Goal: Navigation & Orientation: Find specific page/section

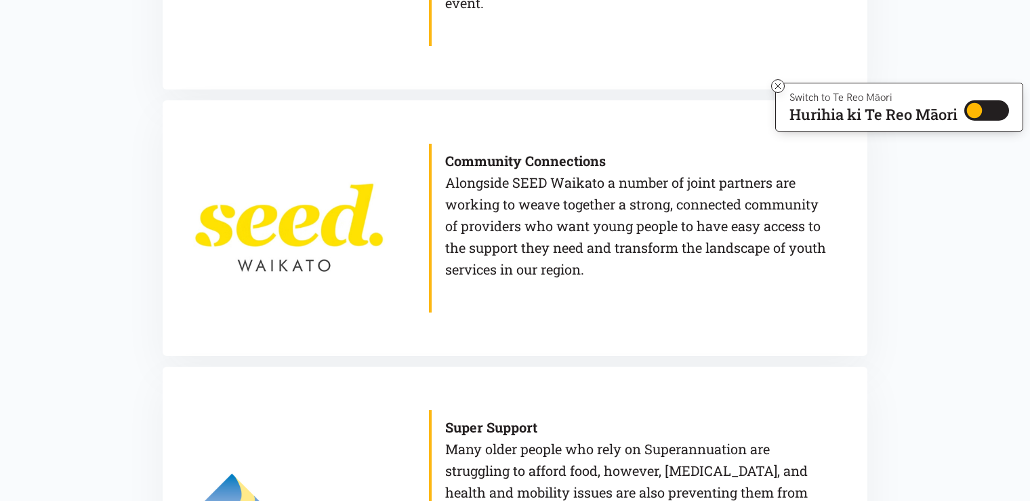
scroll to position [1018, 0]
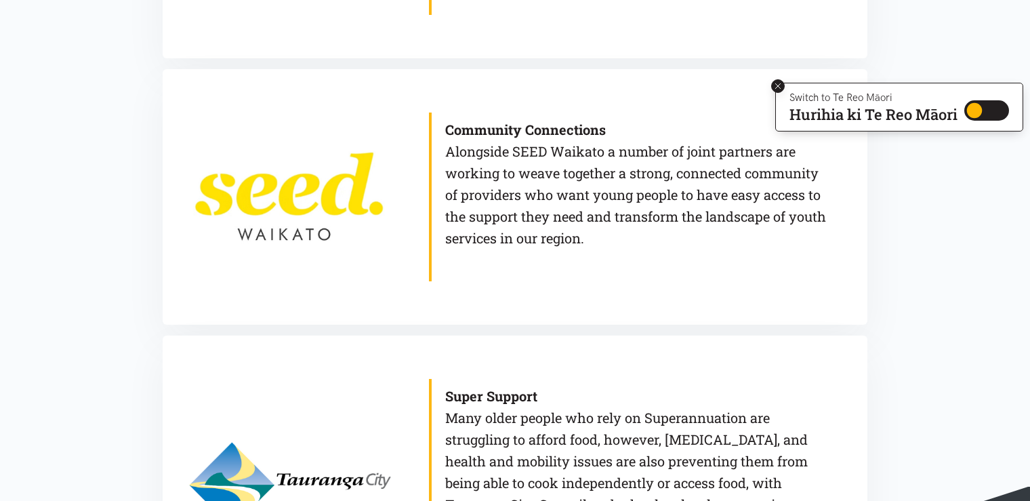
click at [777, 83] on icon at bounding box center [778, 86] width 10 height 10
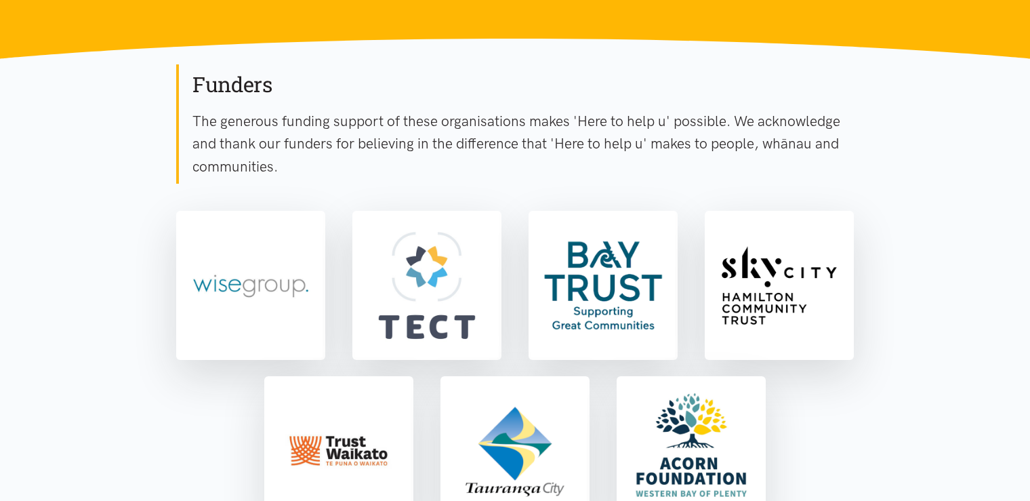
scroll to position [0, 0]
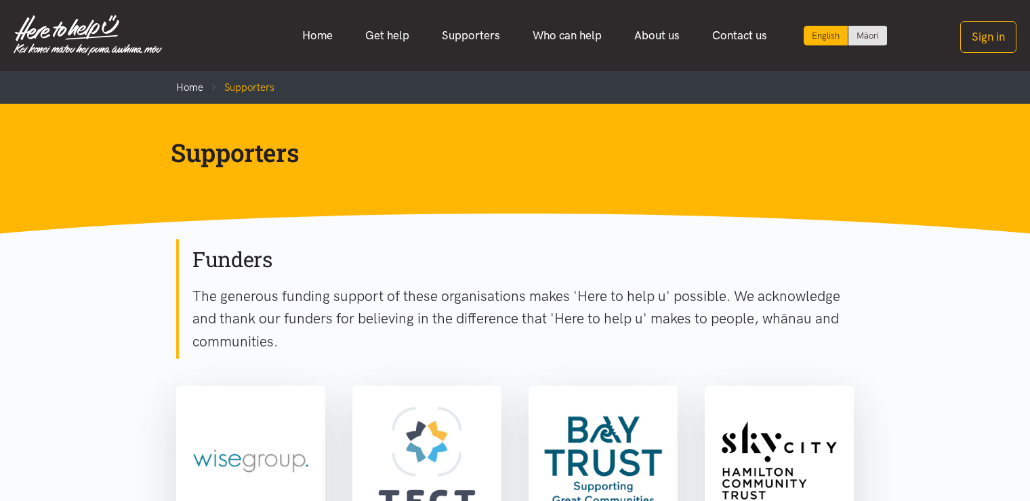
click at [108, 24] on img at bounding box center [88, 35] width 148 height 41
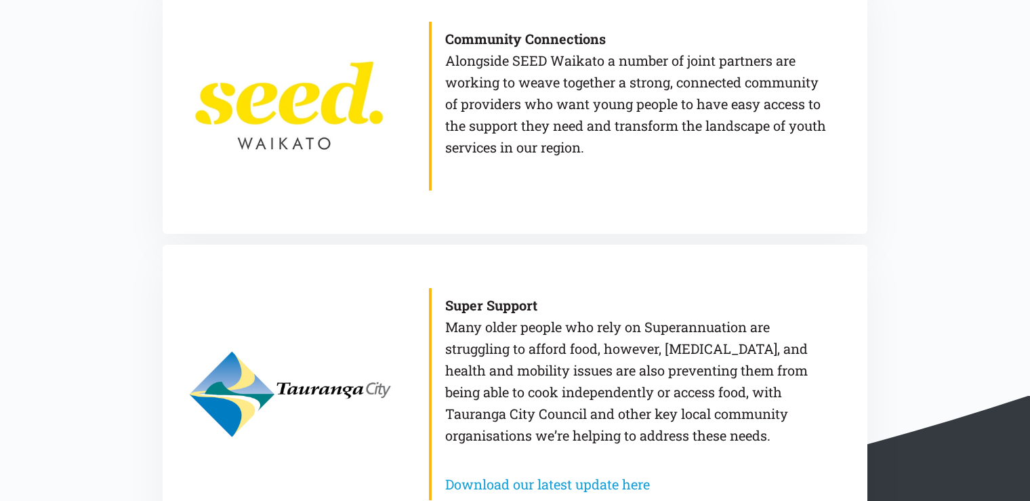
scroll to position [1086, 0]
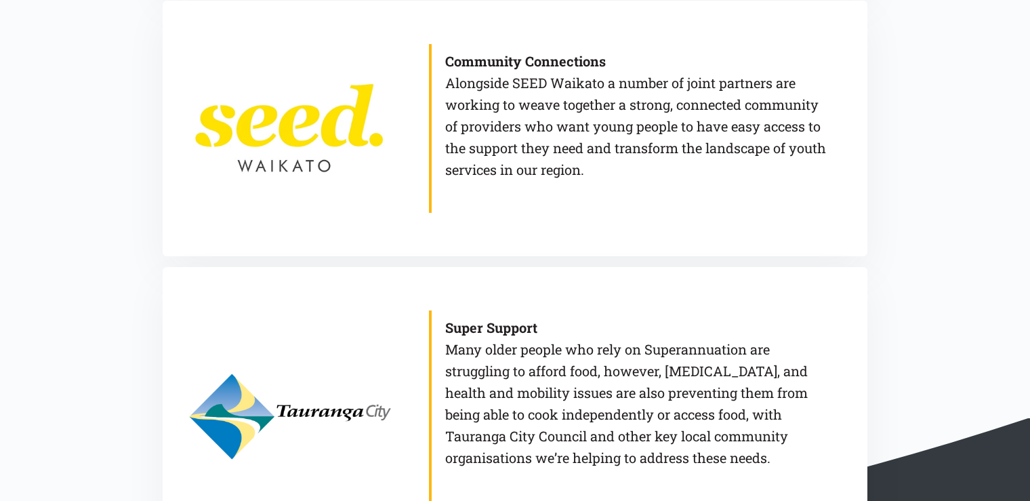
click at [316, 131] on link at bounding box center [289, 128] width 226 height 255
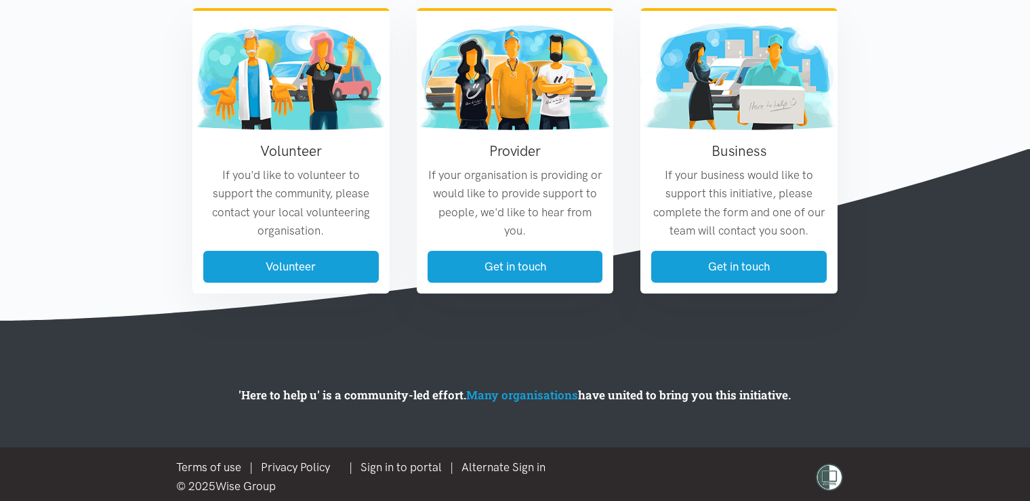
scroll to position [1678, 0]
